Goal: Information Seeking & Learning: Learn about a topic

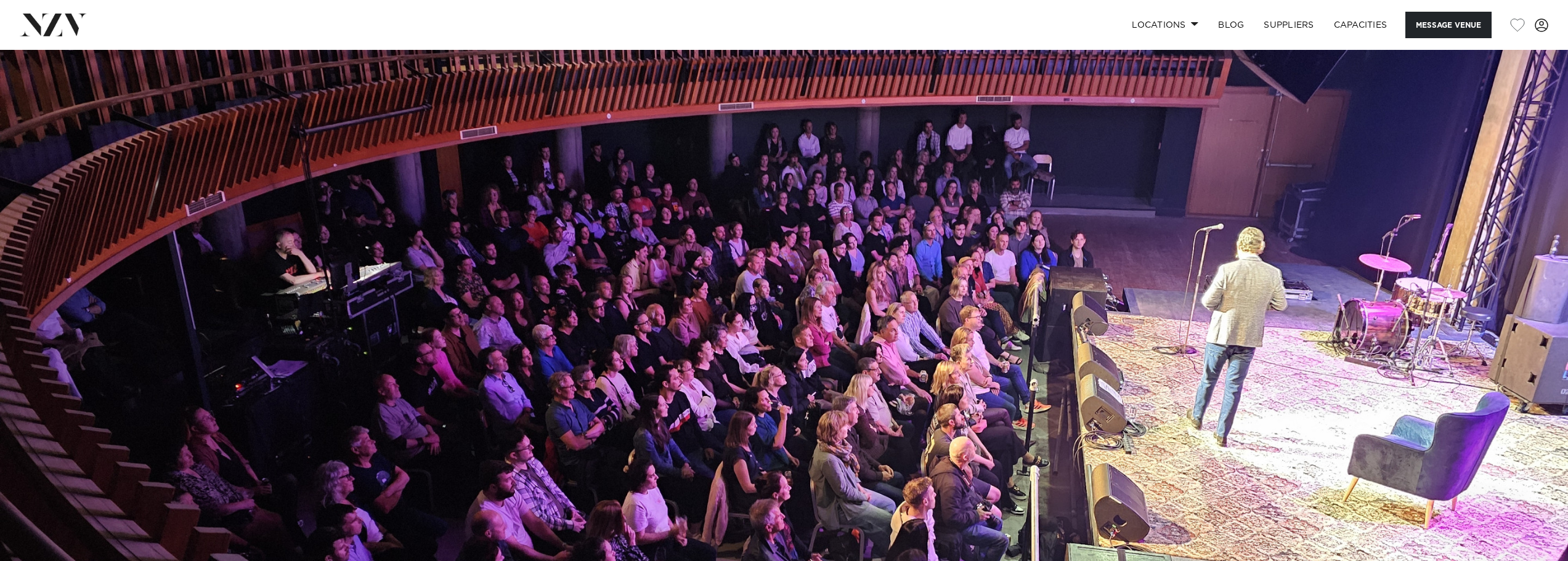
scroll to position [123, 0]
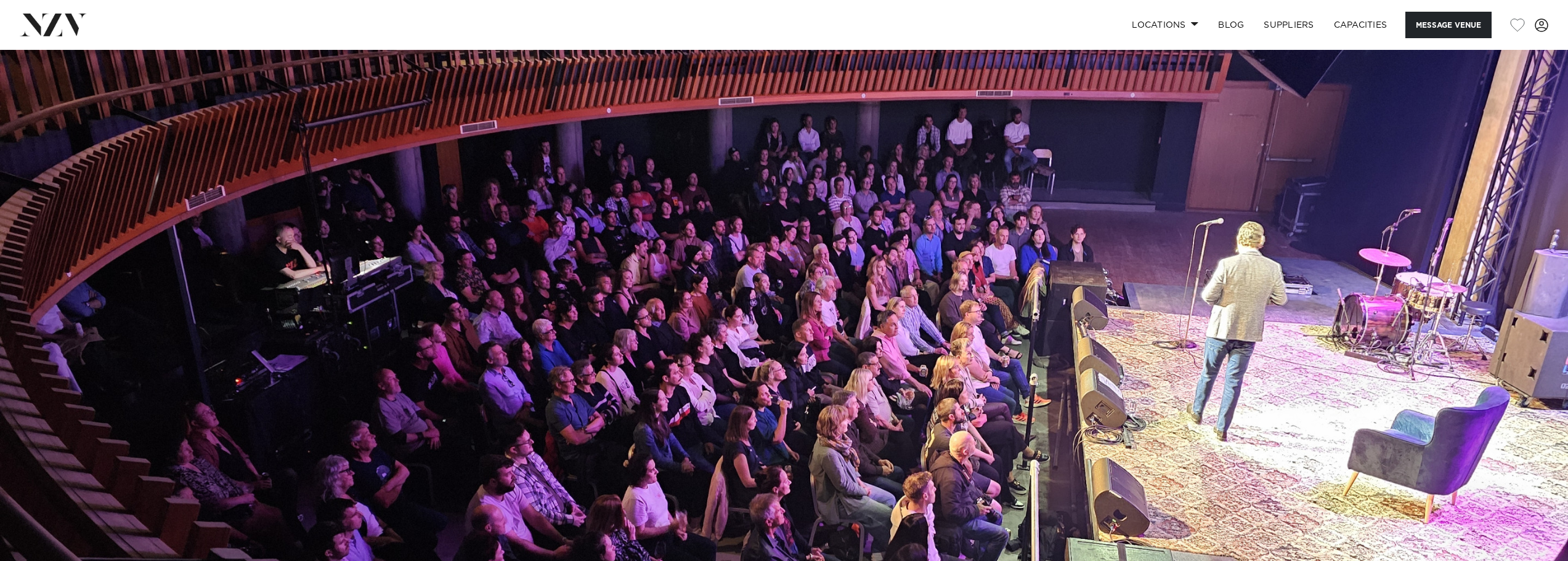
click at [965, 311] on img at bounding box center [784, 294] width 1568 height 734
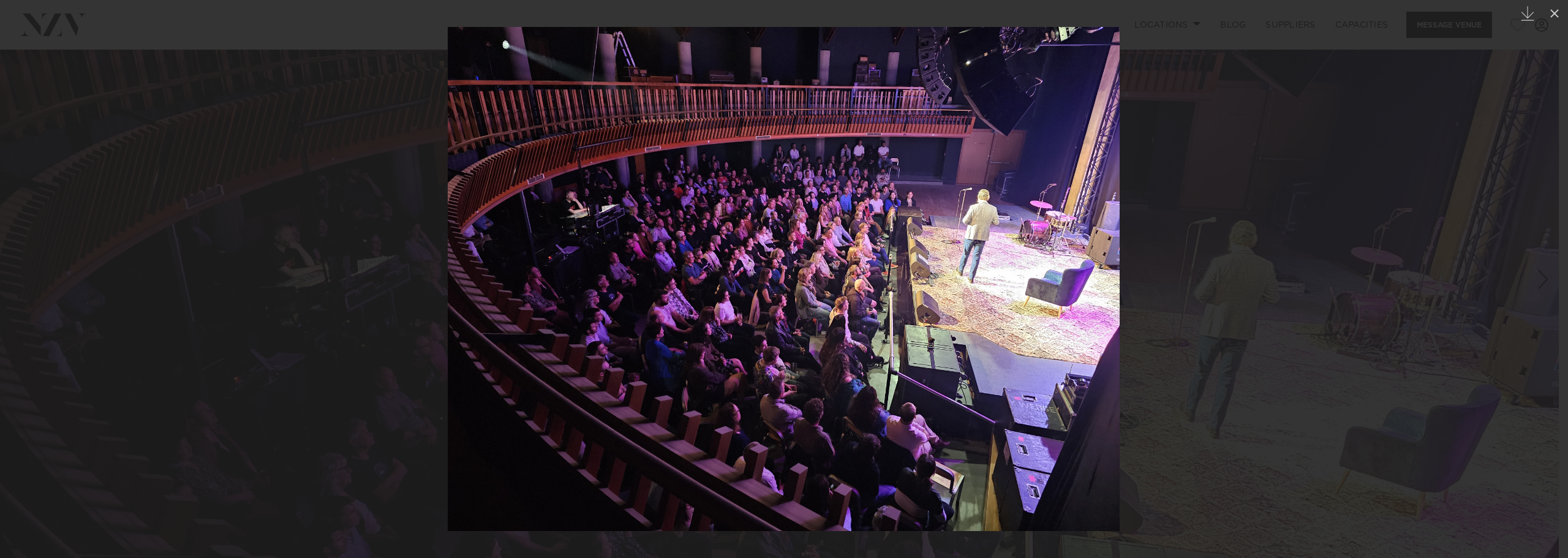
click at [1437, 272] on div at bounding box center [784, 279] width 1568 height 558
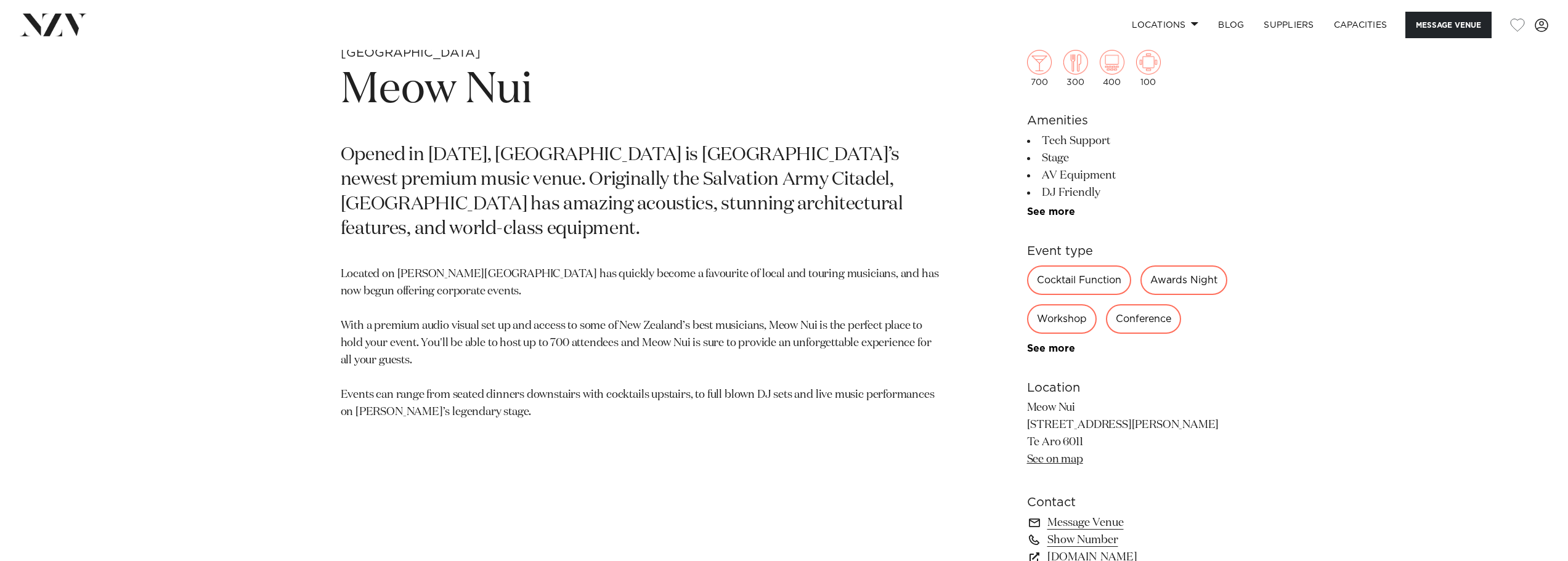
scroll to position [800, 0]
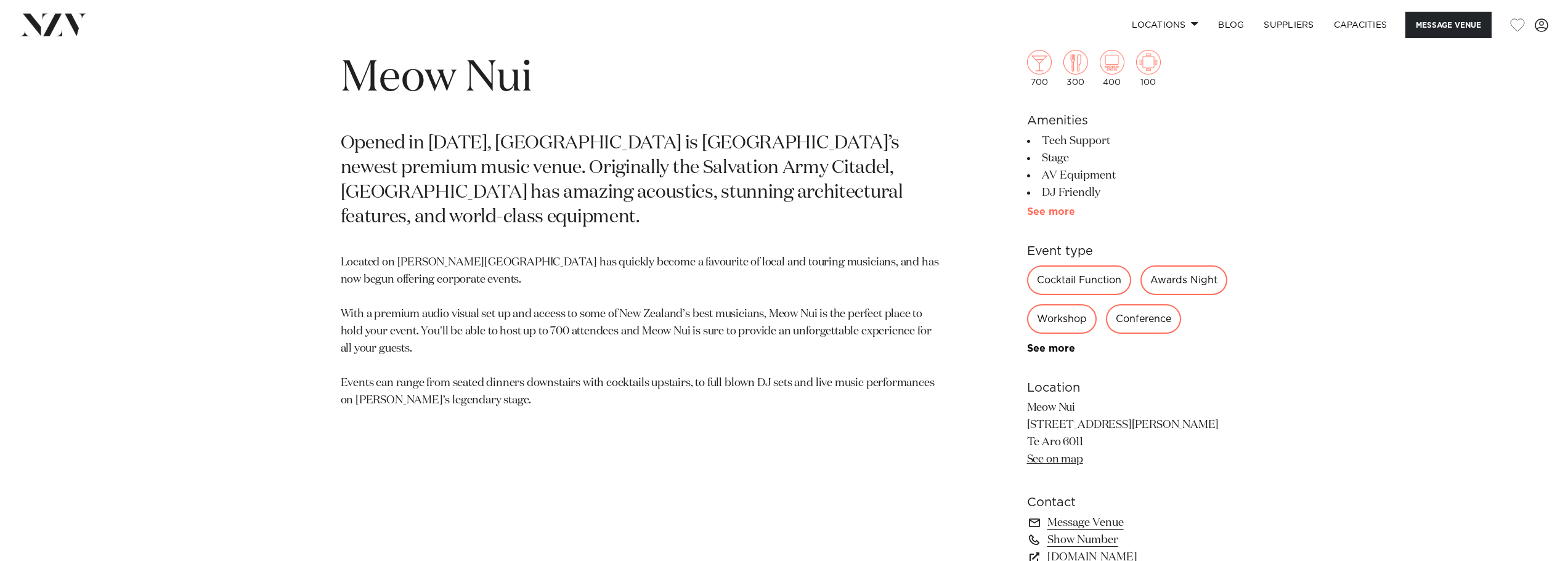
click at [1057, 211] on link "See more" at bounding box center [1074, 212] width 96 height 10
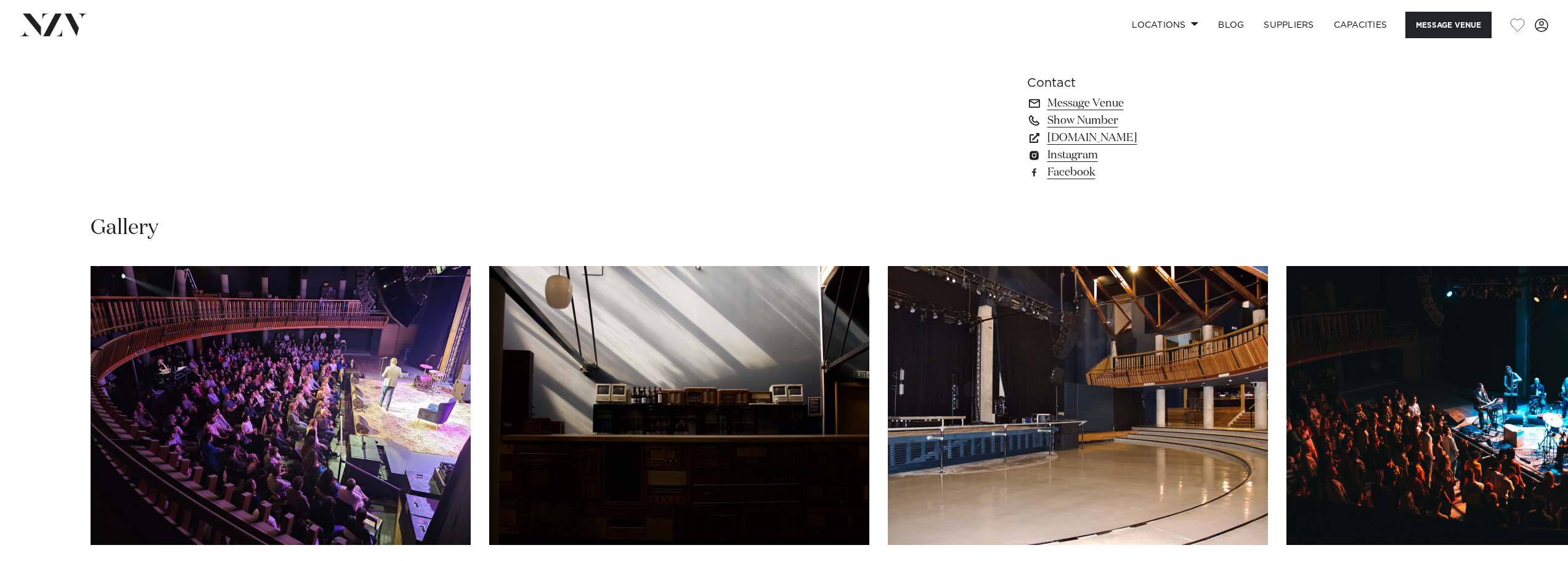
scroll to position [1539, 0]
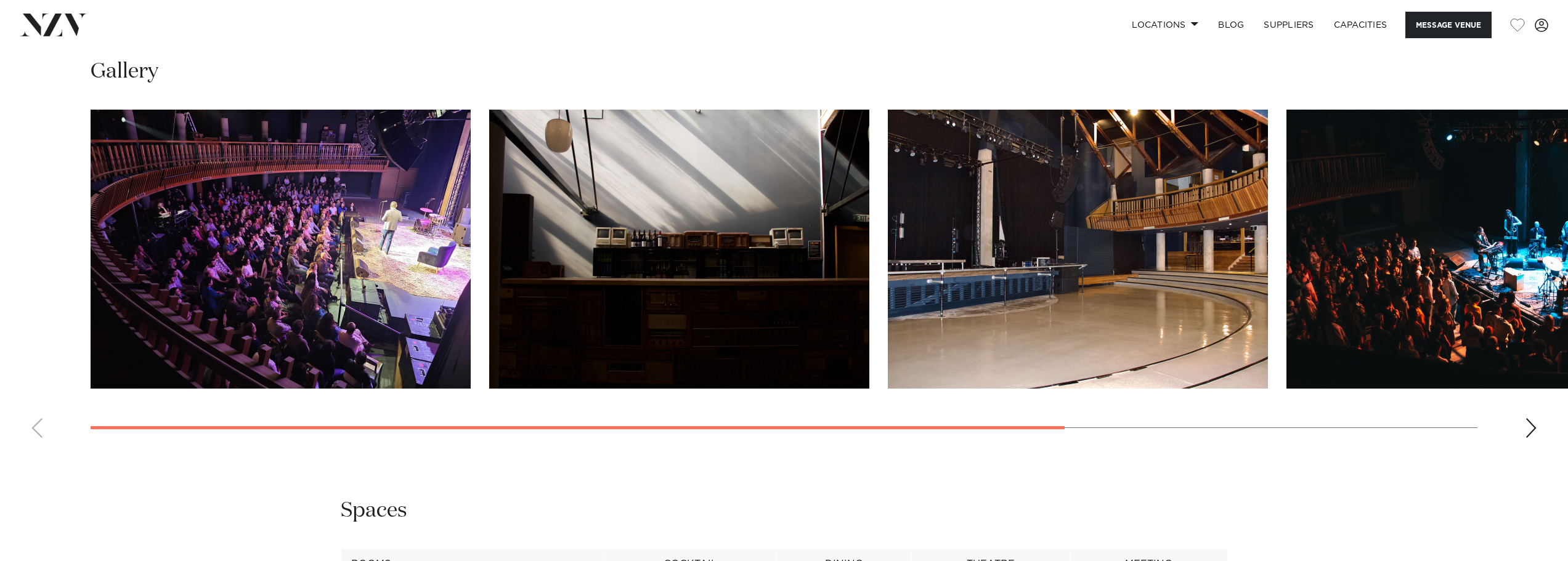
click at [256, 266] on img "1 / 5" at bounding box center [280, 249] width 380 height 279
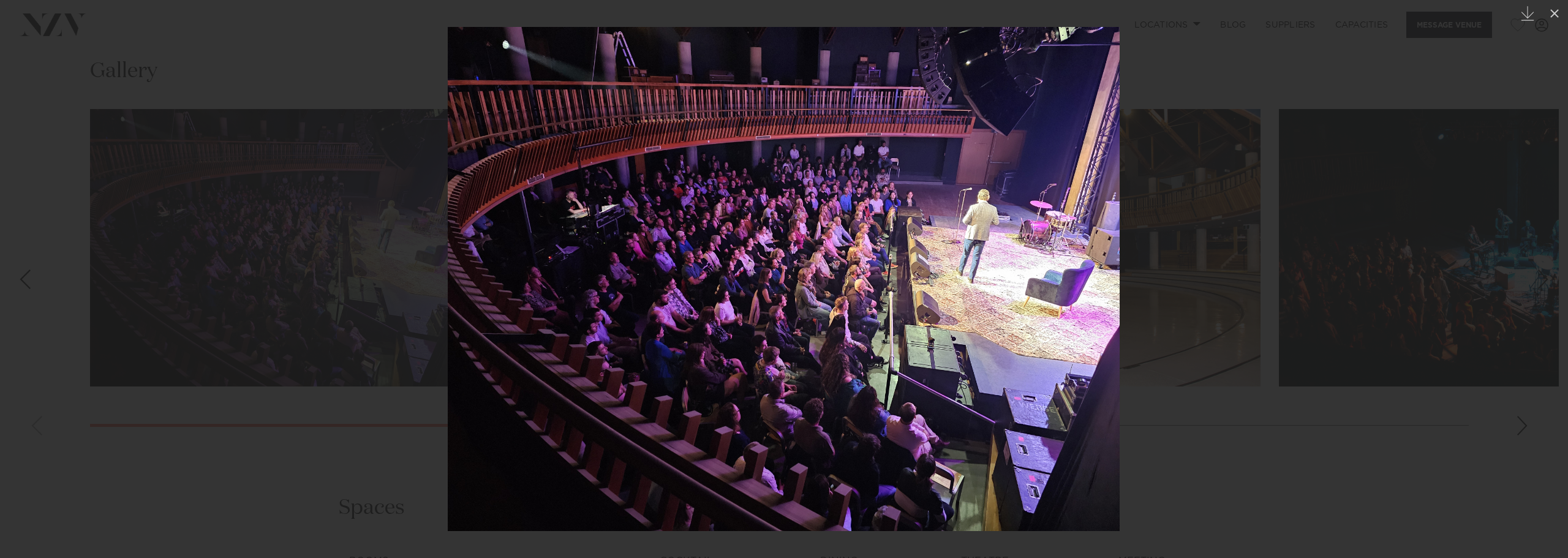
click at [1200, 293] on div at bounding box center [784, 279] width 1568 height 558
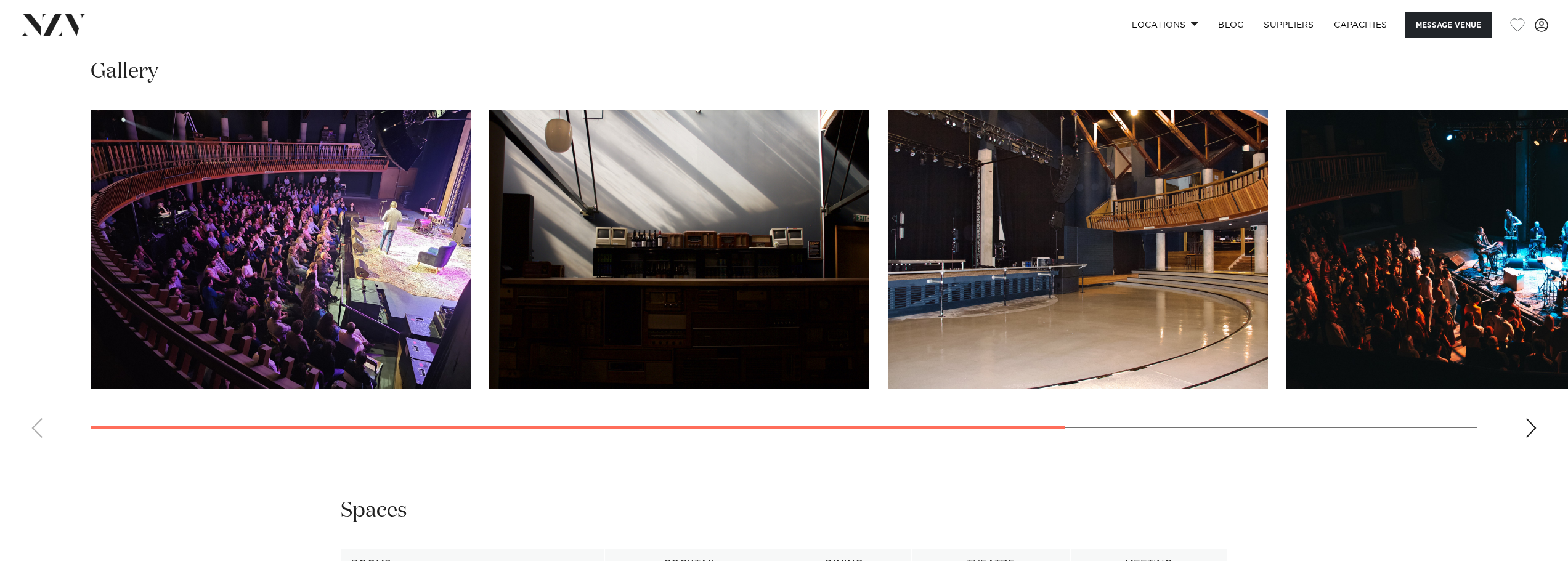
click at [792, 272] on img "2 / 5" at bounding box center [679, 249] width 380 height 279
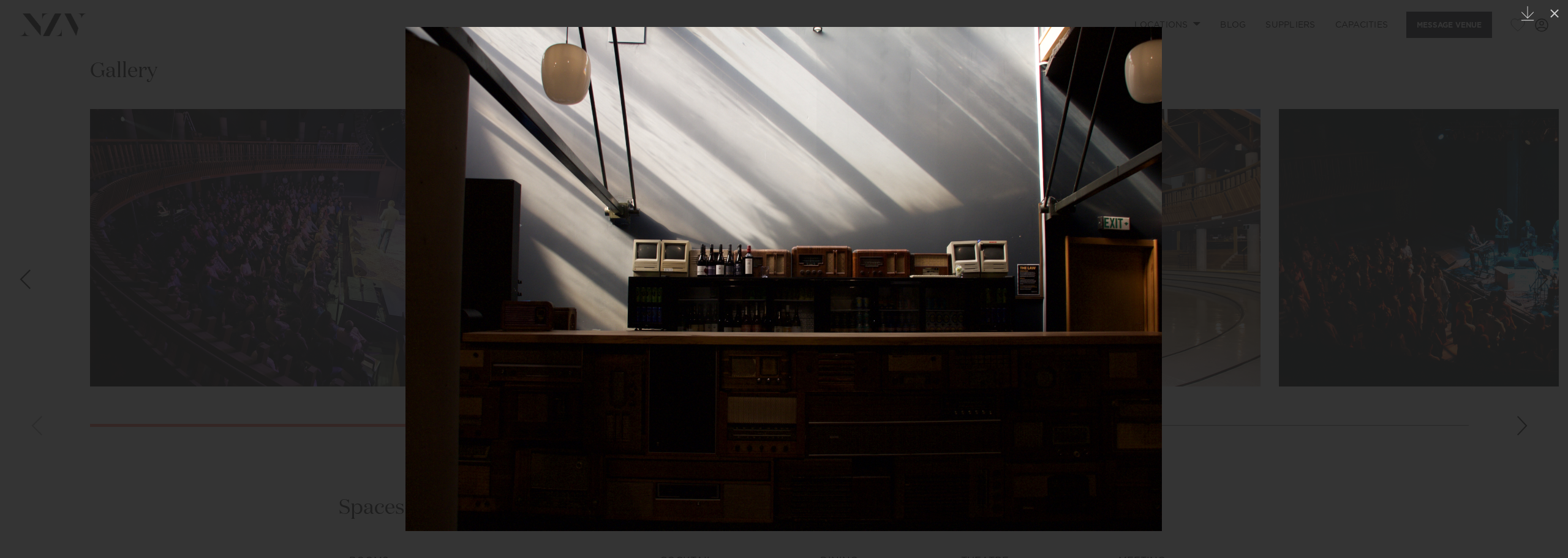
click at [1229, 111] on div at bounding box center [784, 279] width 1568 height 558
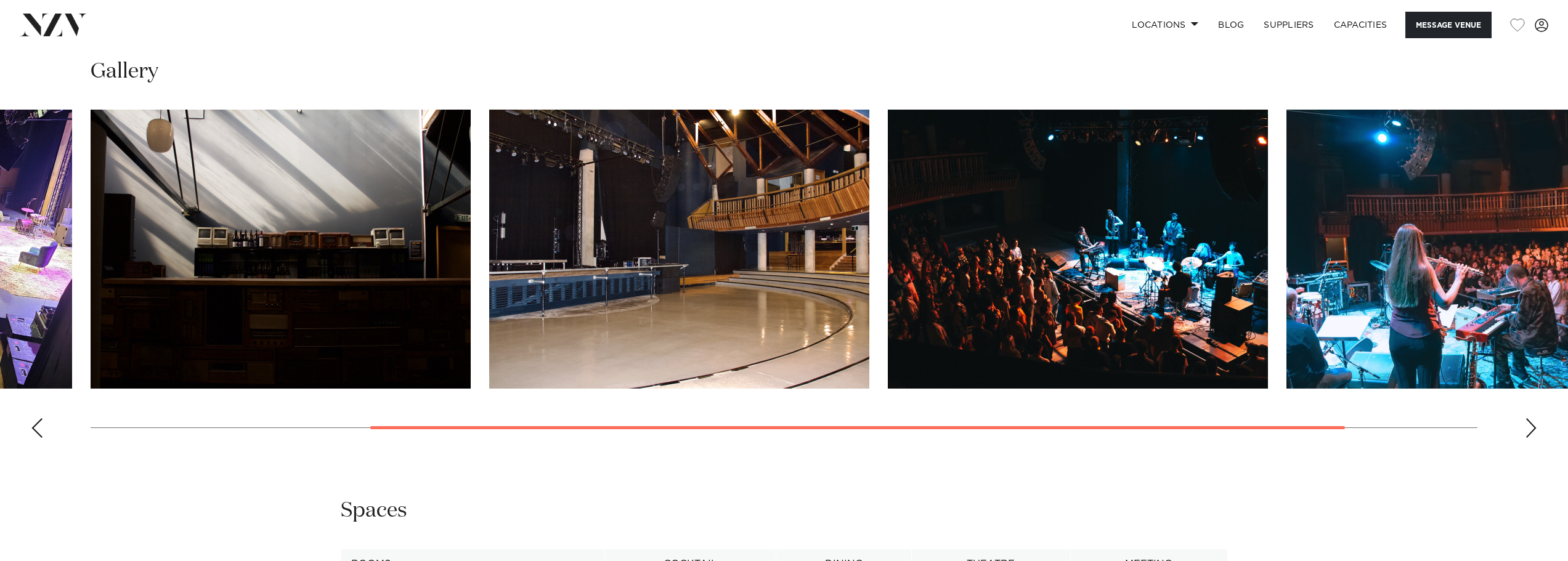
click at [697, 270] on img "3 / 5" at bounding box center [679, 249] width 380 height 279
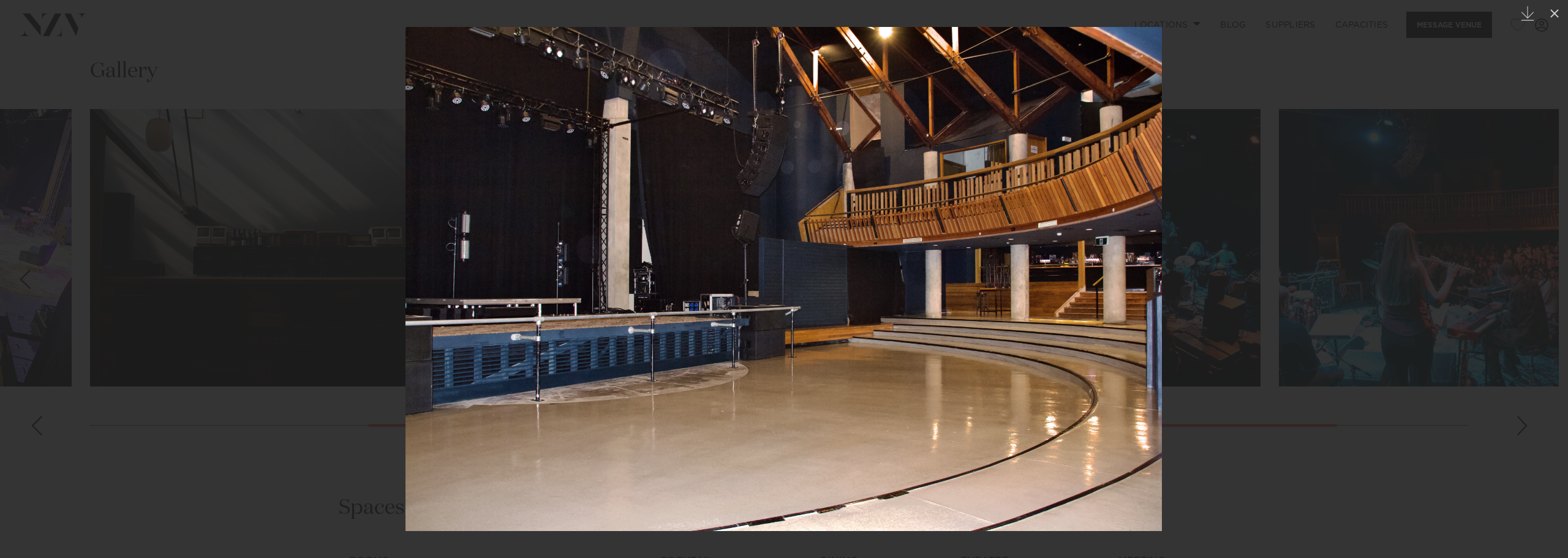
click at [1328, 330] on div at bounding box center [784, 279] width 1568 height 558
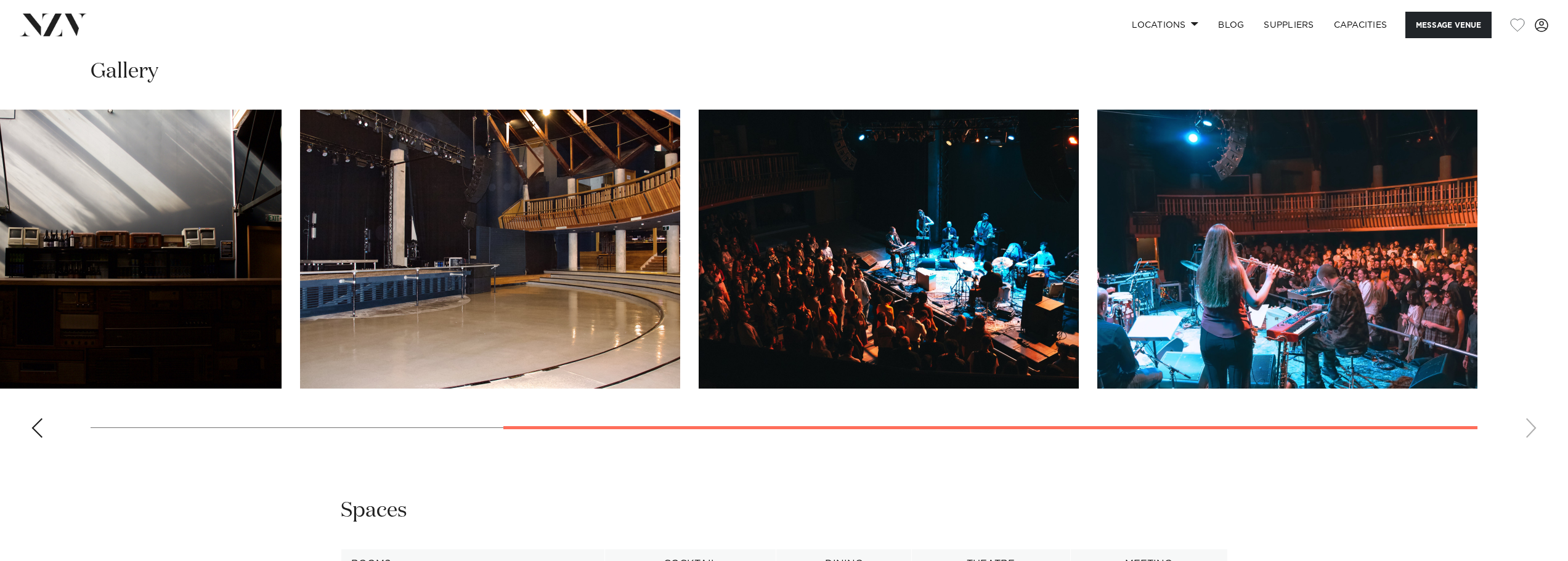
click at [1026, 301] on img "4 / 5" at bounding box center [888, 249] width 380 height 279
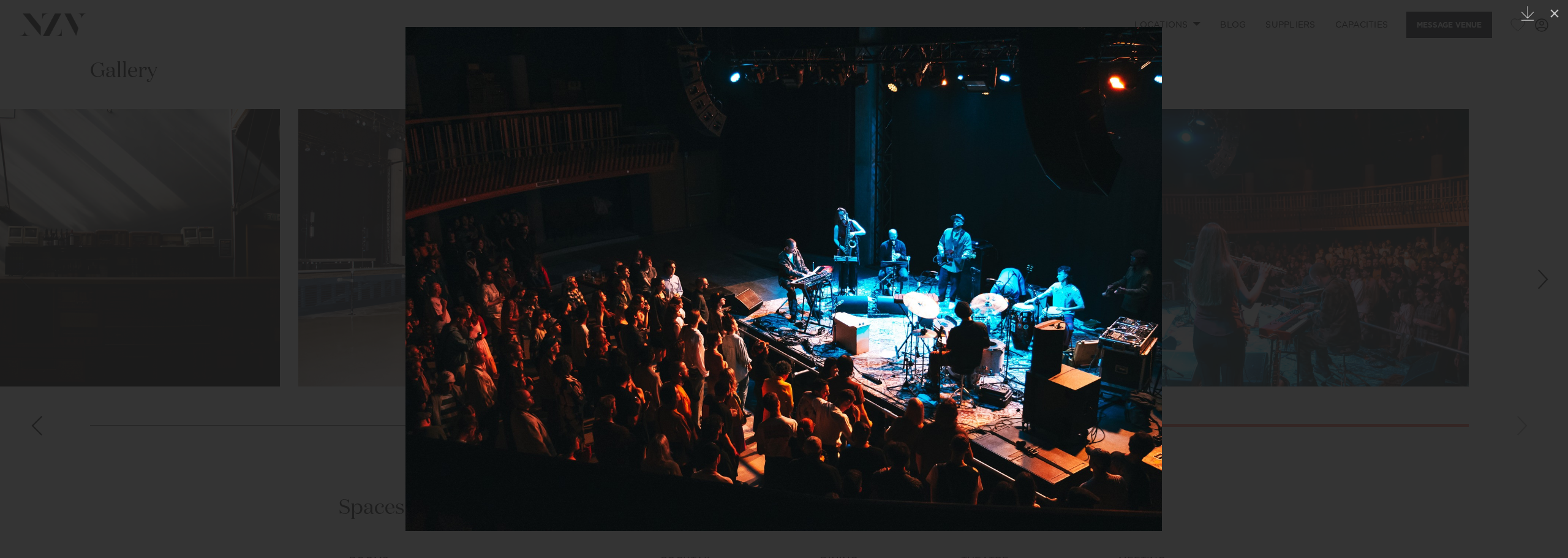
click at [210, 253] on div at bounding box center [784, 279] width 1568 height 558
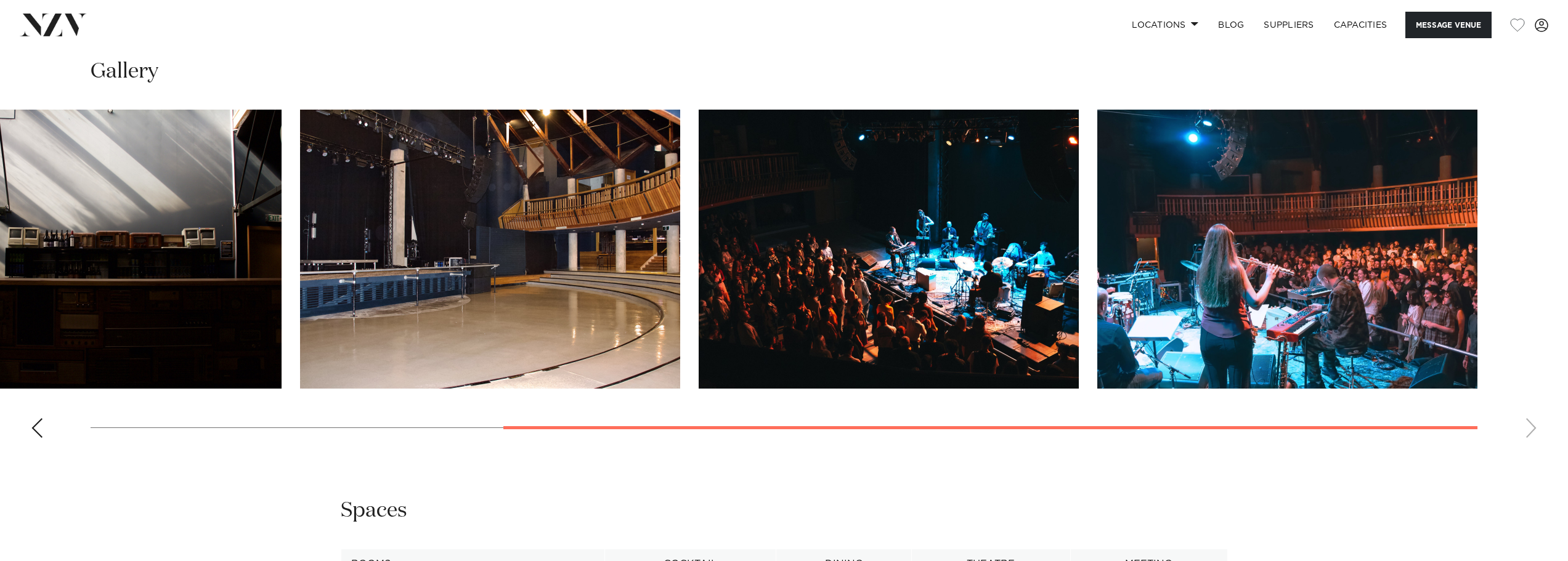
click at [499, 277] on img "3 / 5" at bounding box center [489, 249] width 380 height 279
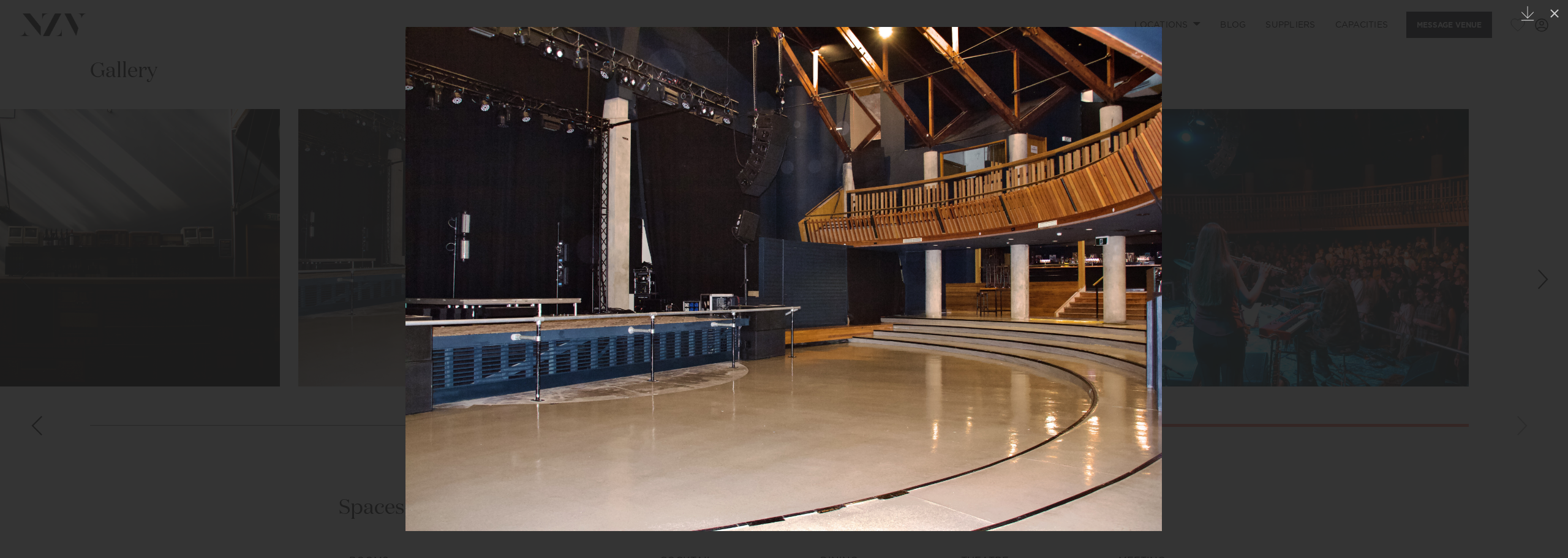
click at [1359, 184] on div at bounding box center [784, 279] width 1568 height 558
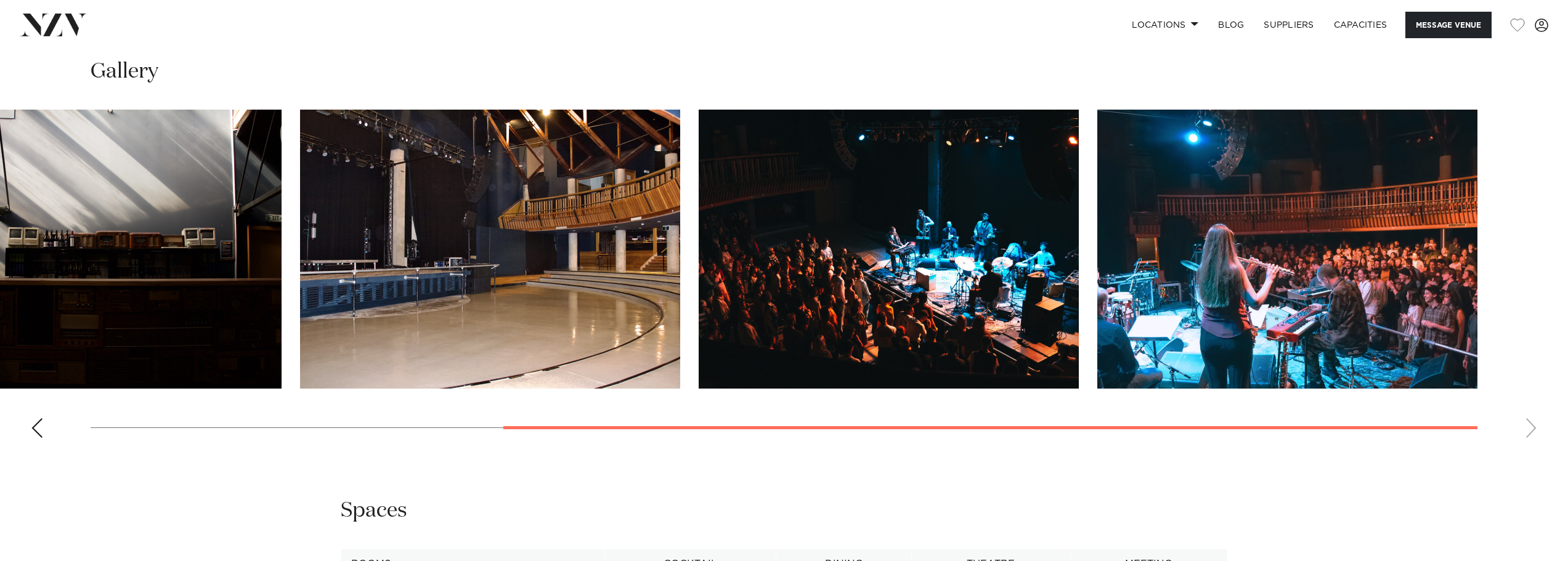
click at [994, 271] on img "4 / 5" at bounding box center [888, 249] width 380 height 279
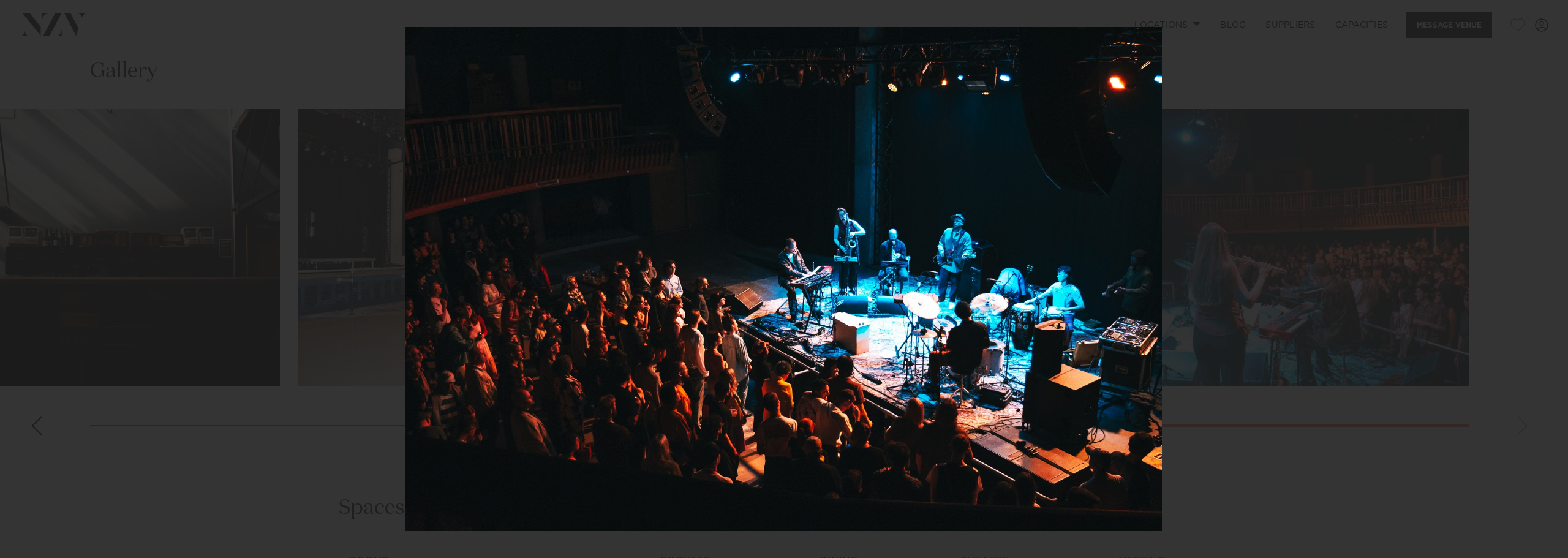
click at [988, 270] on img at bounding box center [784, 279] width 757 height 504
click at [1321, 255] on div at bounding box center [784, 279] width 1568 height 558
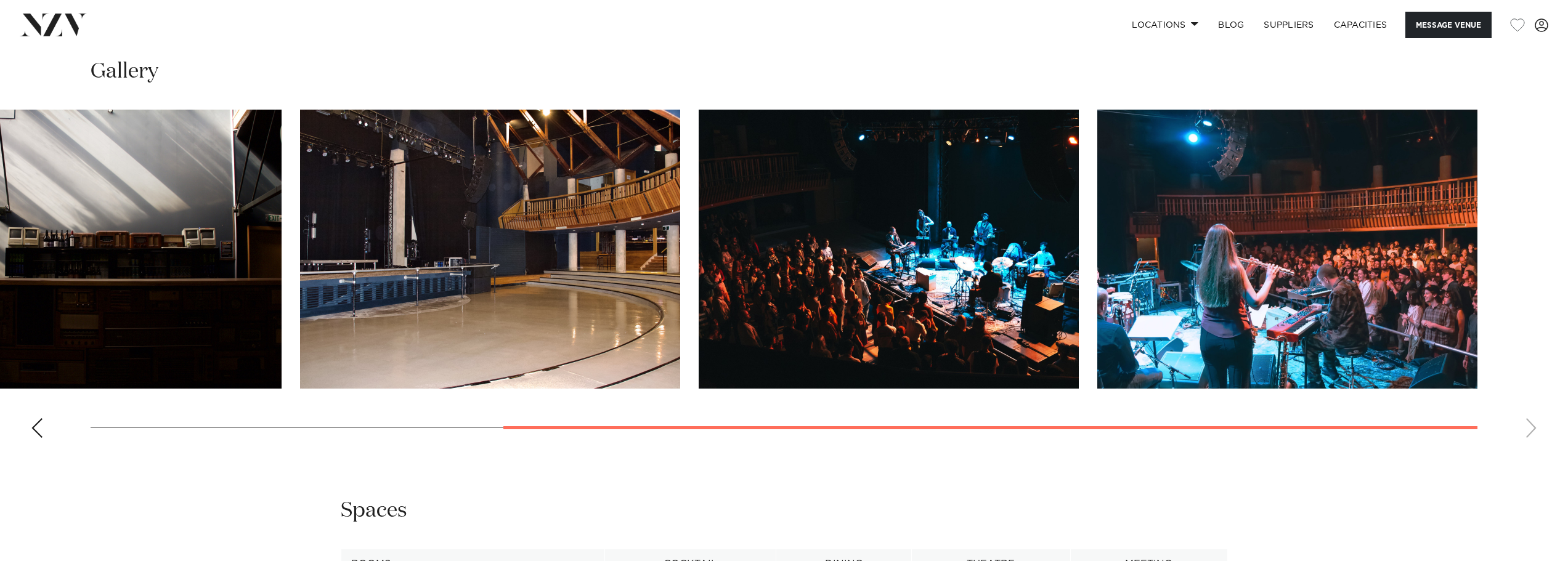
click at [1217, 283] on img "5 / 5" at bounding box center [1287, 249] width 380 height 279
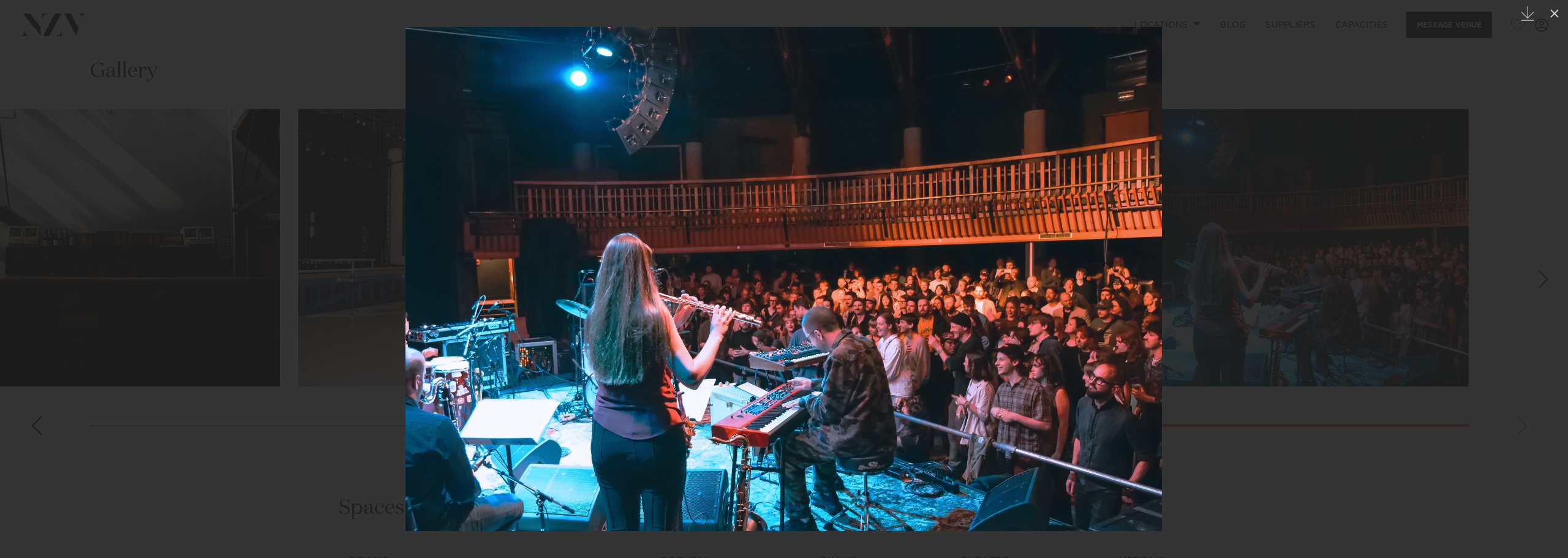
click at [1318, 107] on div at bounding box center [784, 279] width 1568 height 558
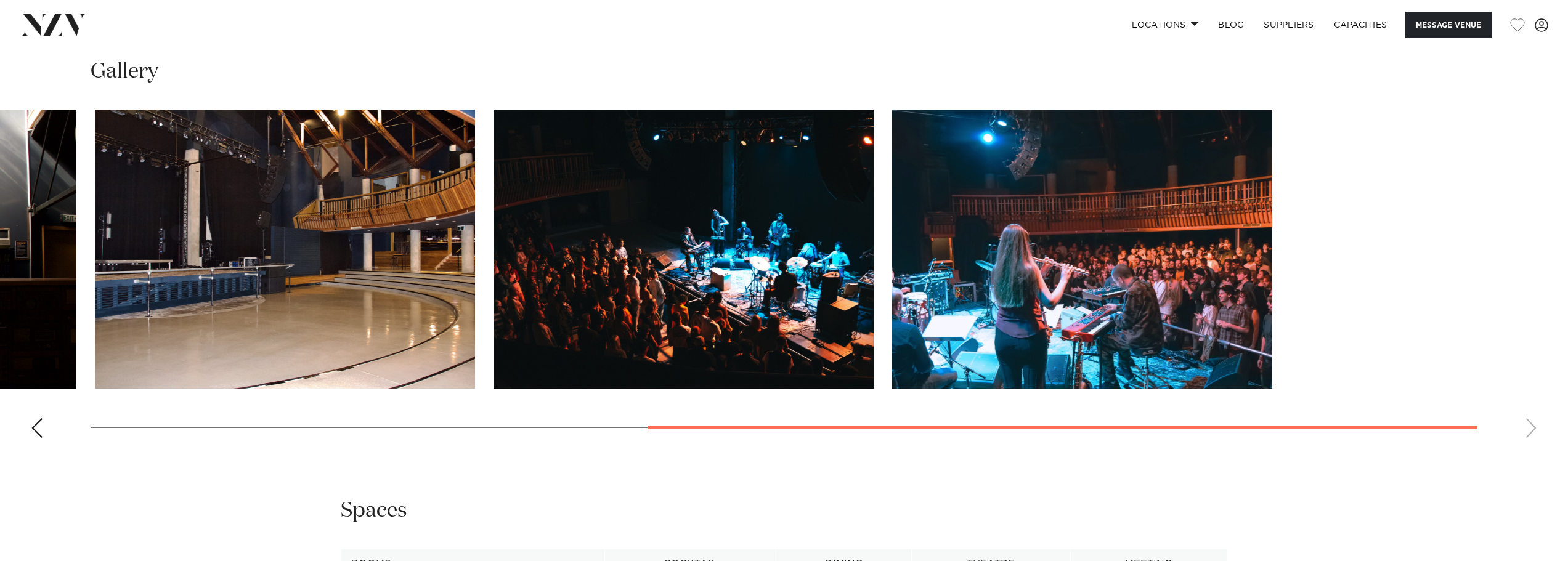
click at [0, 0] on slot at bounding box center [0, 0] width 0 height 0
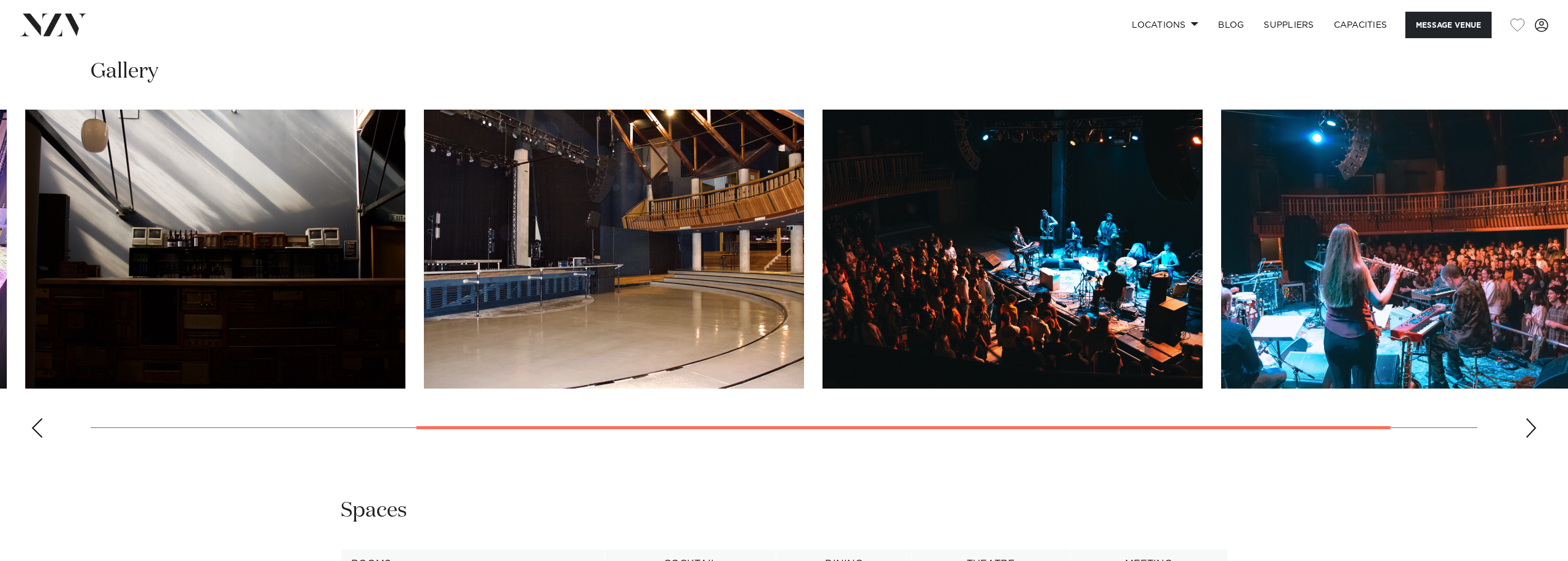
click at [804, 301] on img "3 / 5" at bounding box center [613, 249] width 380 height 279
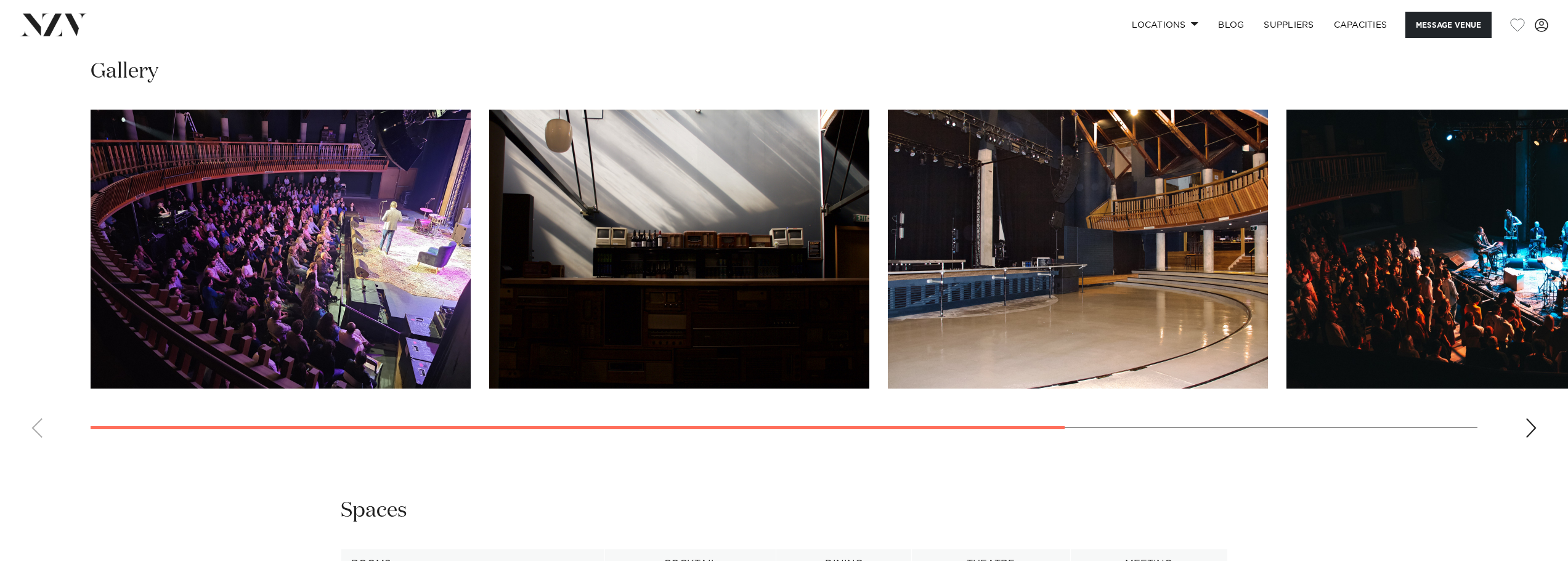
click at [315, 306] on img "1 / 5" at bounding box center [280, 249] width 380 height 279
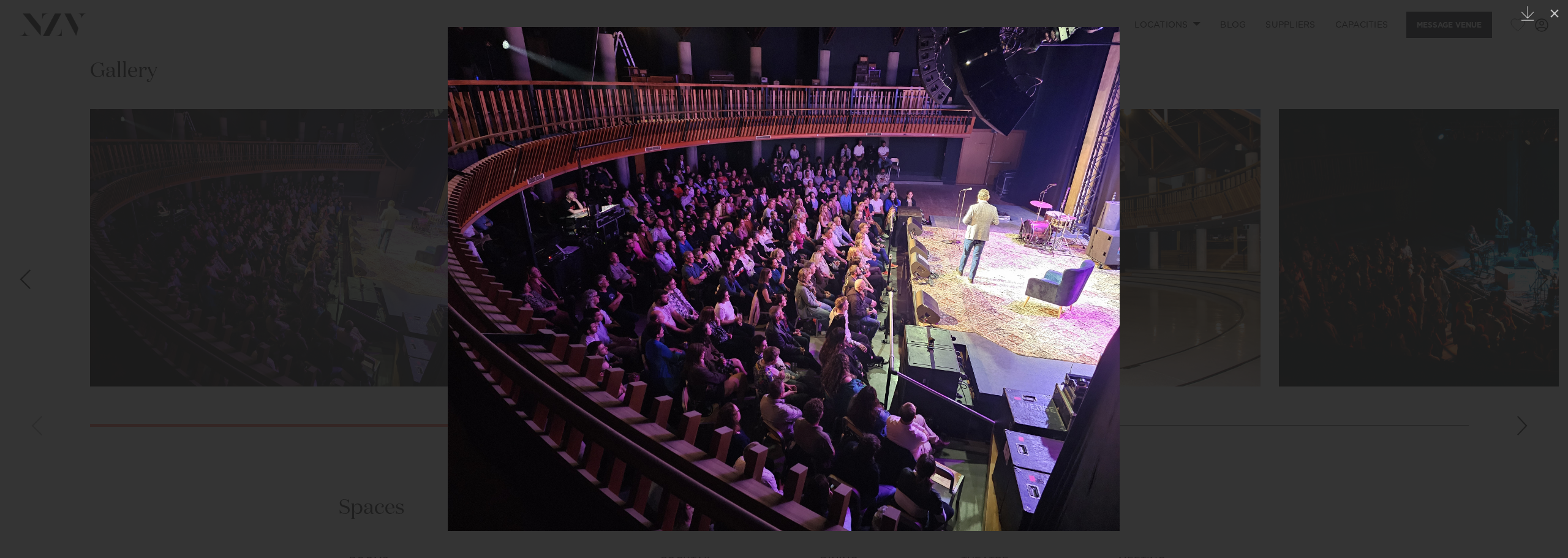
click at [1245, 86] on div at bounding box center [784, 279] width 1568 height 558
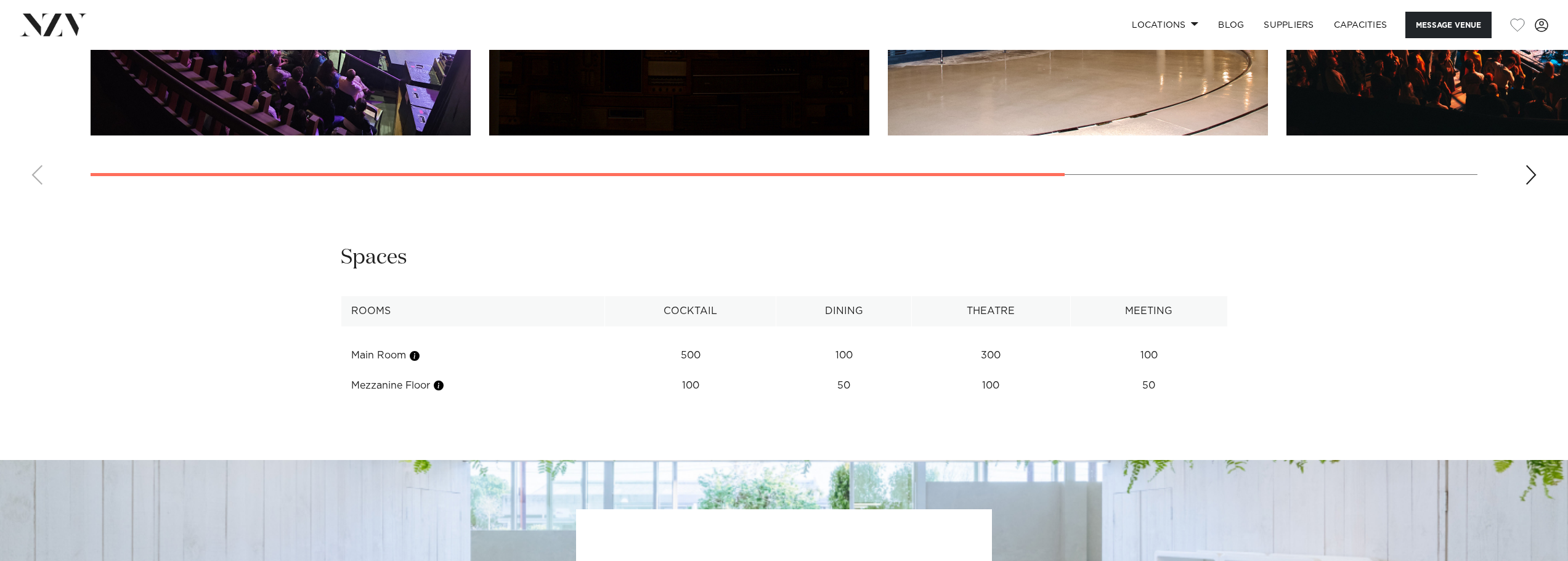
scroll to position [2031, 0]
